Goal: Transaction & Acquisition: Purchase product/service

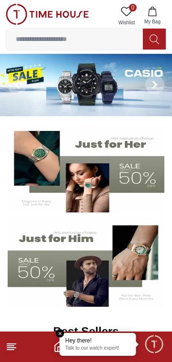
click at [133, 7] on span "0" at bounding box center [133, 8] width 8 height 8
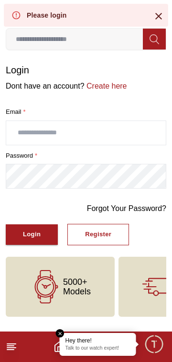
click at [160, 13] on icon at bounding box center [158, 16] width 7 height 7
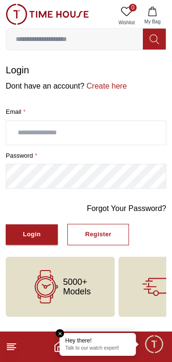
click at [75, 134] on input "text" at bounding box center [85, 133] width 159 height 24
type input "**********"
click at [35, 237] on div "Login" at bounding box center [32, 234] width 18 height 11
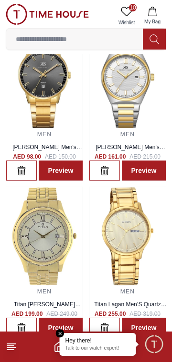
scroll to position [60, 0]
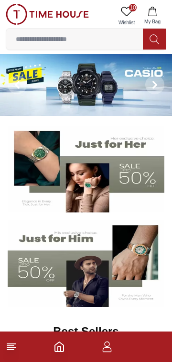
click at [131, 14] on icon at bounding box center [126, 11] width 11 height 11
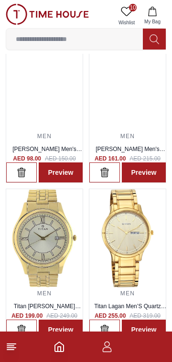
scroll to position [55, 0]
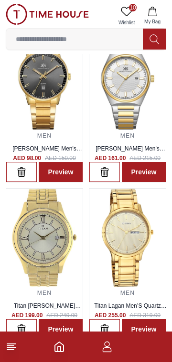
click at [132, 241] on img at bounding box center [127, 238] width 76 height 98
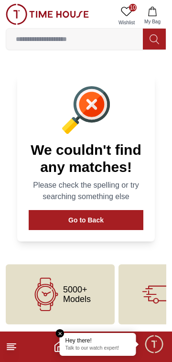
click at [113, 221] on button "Go to Back" at bounding box center [86, 220] width 114 height 20
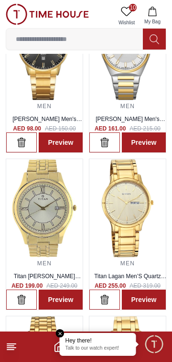
scroll to position [92, 0]
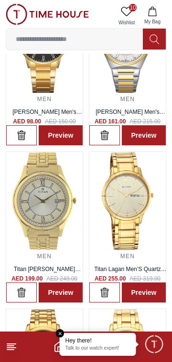
click at [137, 207] on img at bounding box center [127, 201] width 76 height 98
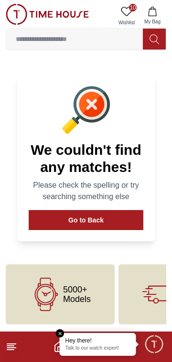
click at [123, 224] on button "Go to Back" at bounding box center [86, 220] width 114 height 20
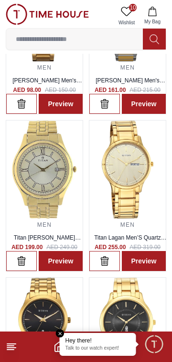
scroll to position [129, 0]
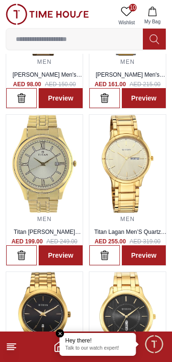
click at [124, 160] on img at bounding box center [127, 164] width 76 height 98
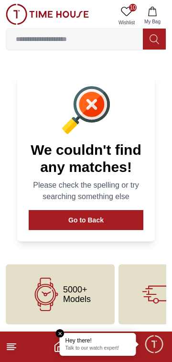
click at [129, 221] on button "Go to Back" at bounding box center [86, 220] width 114 height 20
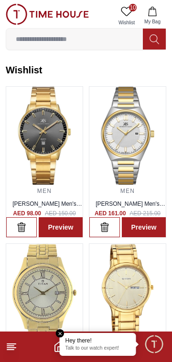
scroll to position [129, 0]
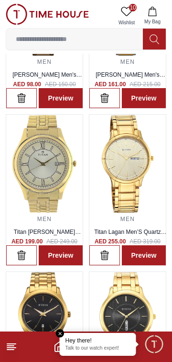
click at [17, 345] on icon at bounding box center [11, 346] width 11 height 11
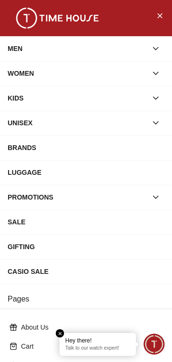
click at [14, 41] on div "MEN" at bounding box center [77, 48] width 139 height 17
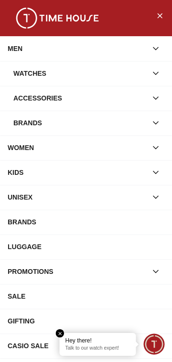
click at [24, 70] on div "Watches" at bounding box center [79, 73] width 133 height 17
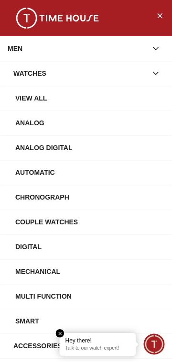
click at [23, 94] on div "View All" at bounding box center [89, 98] width 149 height 17
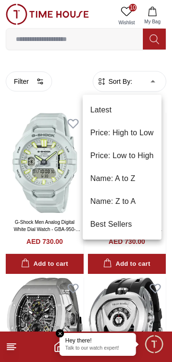
click at [127, 150] on li "Price: Low to High" at bounding box center [121, 155] width 79 height 23
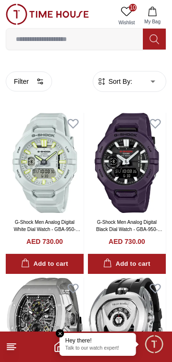
type input "*"
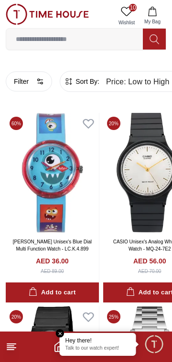
click at [18, 16] on img at bounding box center [47, 14] width 83 height 21
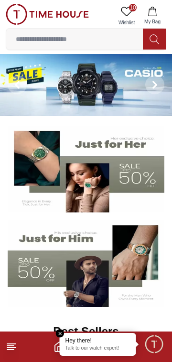
click at [11, 350] on line at bounding box center [10, 350] width 7 height 0
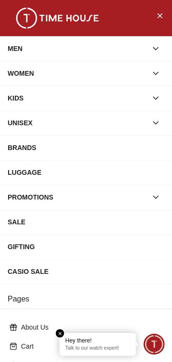
scroll to position [149, 0]
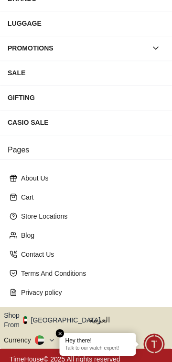
click at [104, 318] on icon "button" at bounding box center [105, 320] width 3 height 7
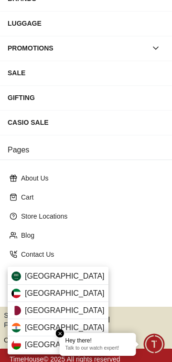
click at [66, 274] on span "[GEOGRAPHIC_DATA]" at bounding box center [65, 276] width 80 height 11
